Goal: Complete application form: Complete application form

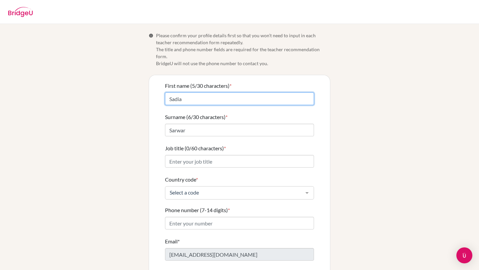
click at [170, 92] on input "Sadia" at bounding box center [239, 98] width 149 height 13
type input "Dr. Sadia"
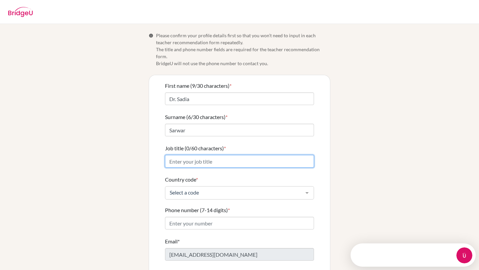
click at [220, 155] on input "Job title (0/60 characters) *" at bounding box center [239, 161] width 149 height 13
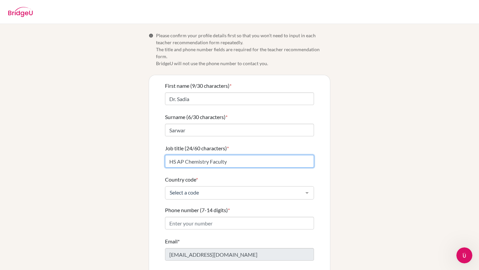
type input "HS AP Chemistry Faculty"
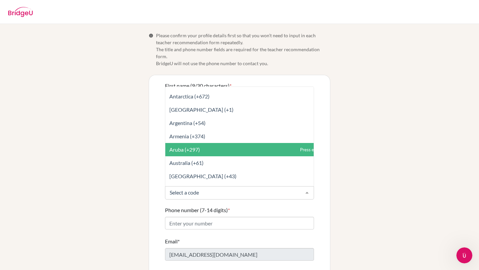
scroll to position [92, 0]
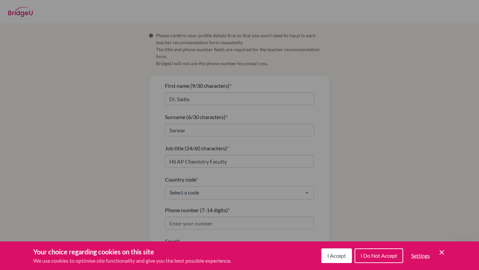
click at [340, 257] on span "I Accept" at bounding box center [336, 255] width 19 height 6
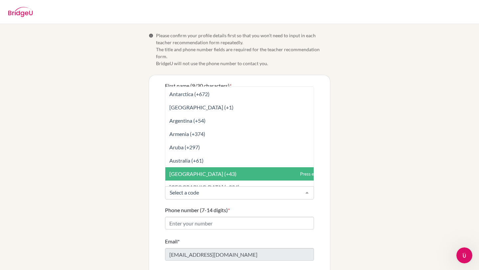
click at [307, 186] on div at bounding box center [306, 192] width 13 height 13
type input "P"
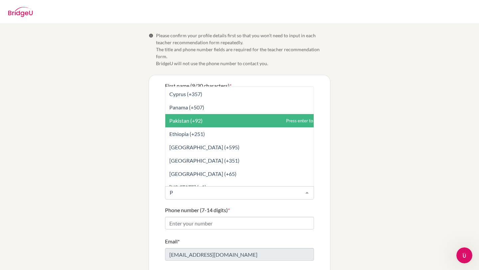
click at [208, 115] on span "Pakistan (+92)" at bounding box center [247, 120] width 164 height 13
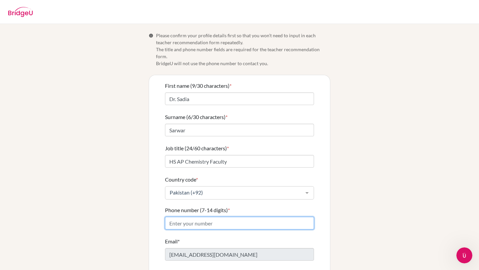
click at [187, 217] on input "Phone number (7-14 digits) *" at bounding box center [239, 223] width 149 height 13
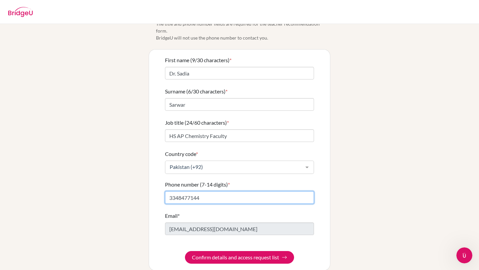
scroll to position [26, 0]
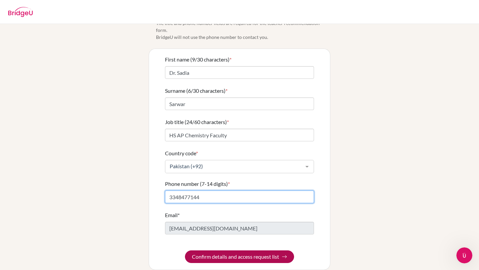
type input "3348477144"
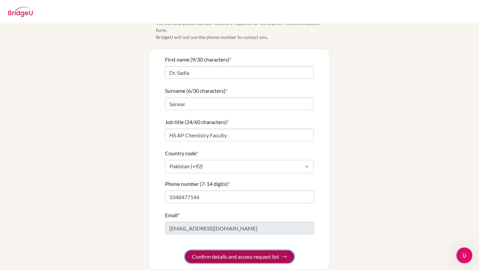
click at [220, 250] on button "Confirm details and access request list" at bounding box center [239, 256] width 109 height 13
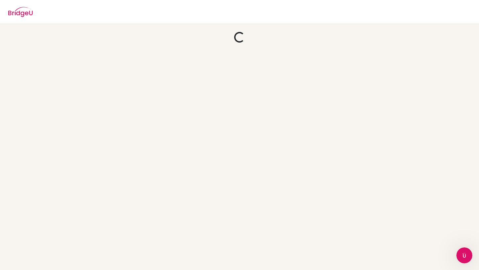
scroll to position [0, 0]
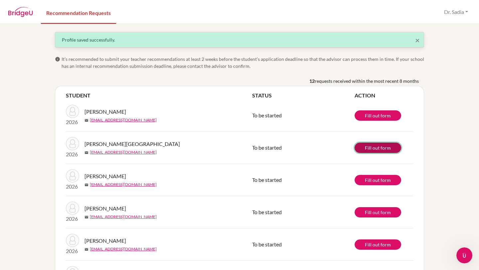
click at [382, 148] on link "Fill out form" at bounding box center [377, 148] width 47 height 10
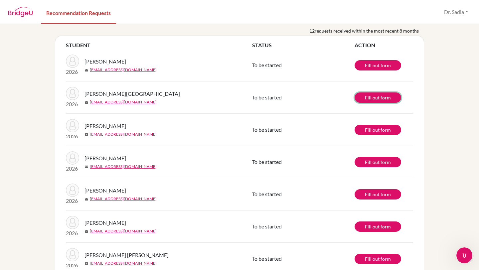
scroll to position [51, 0]
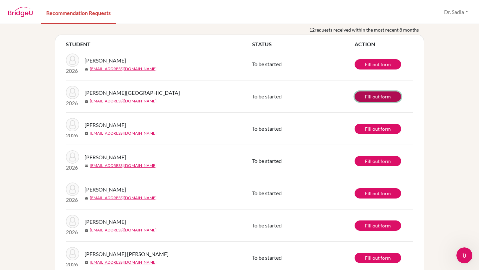
click at [389, 97] on link "Fill out form" at bounding box center [377, 96] width 47 height 10
click at [363, 66] on link "Fill out form" at bounding box center [377, 64] width 47 height 10
click at [369, 99] on link "Fill out form" at bounding box center [377, 96] width 47 height 10
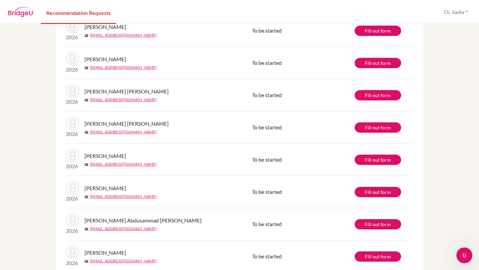
scroll to position [230, 0]
